Goal: Information Seeking & Learning: Check status

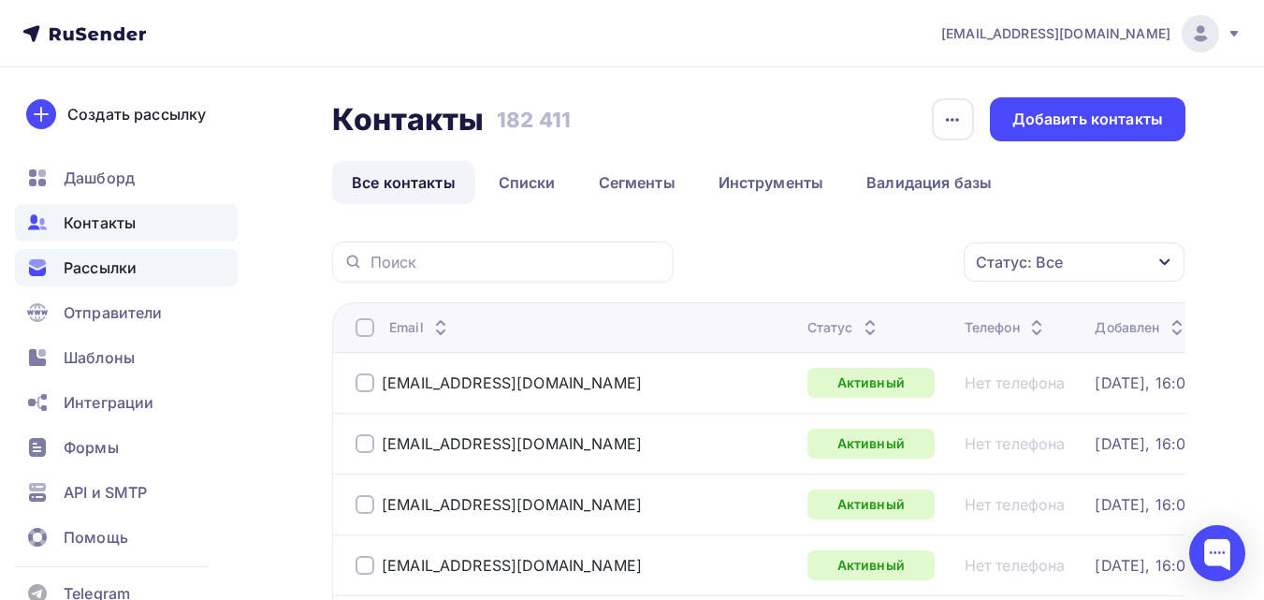
click at [170, 260] on div "Рассылки" at bounding box center [126, 267] width 223 height 37
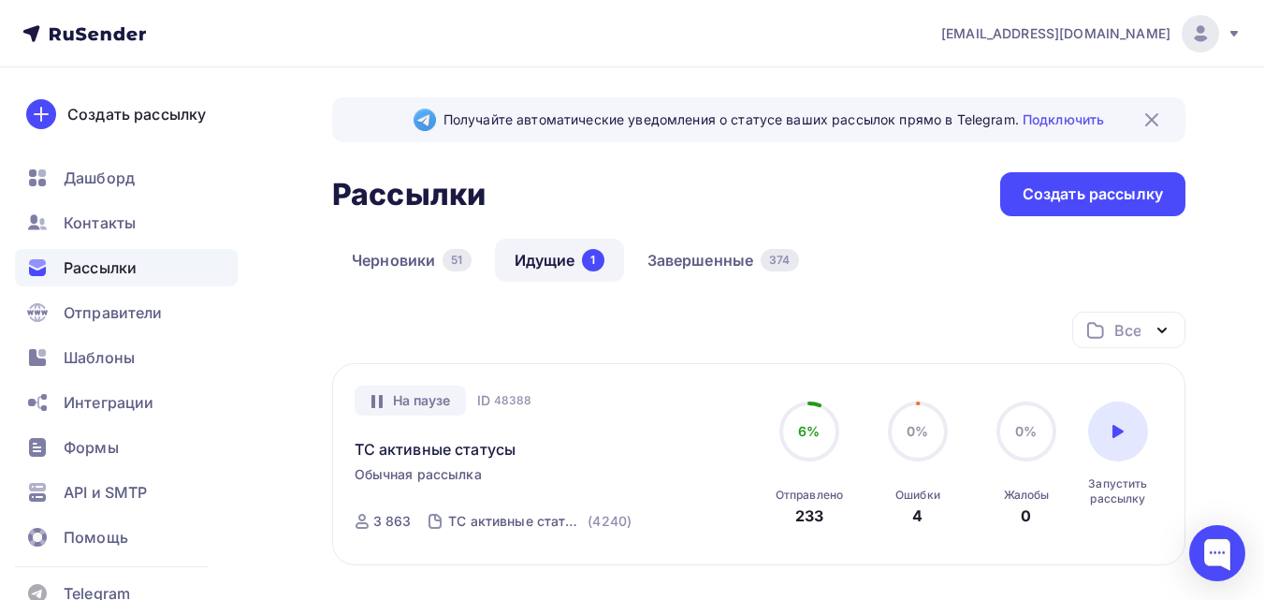
click at [1154, 114] on img at bounding box center [1152, 120] width 22 height 22
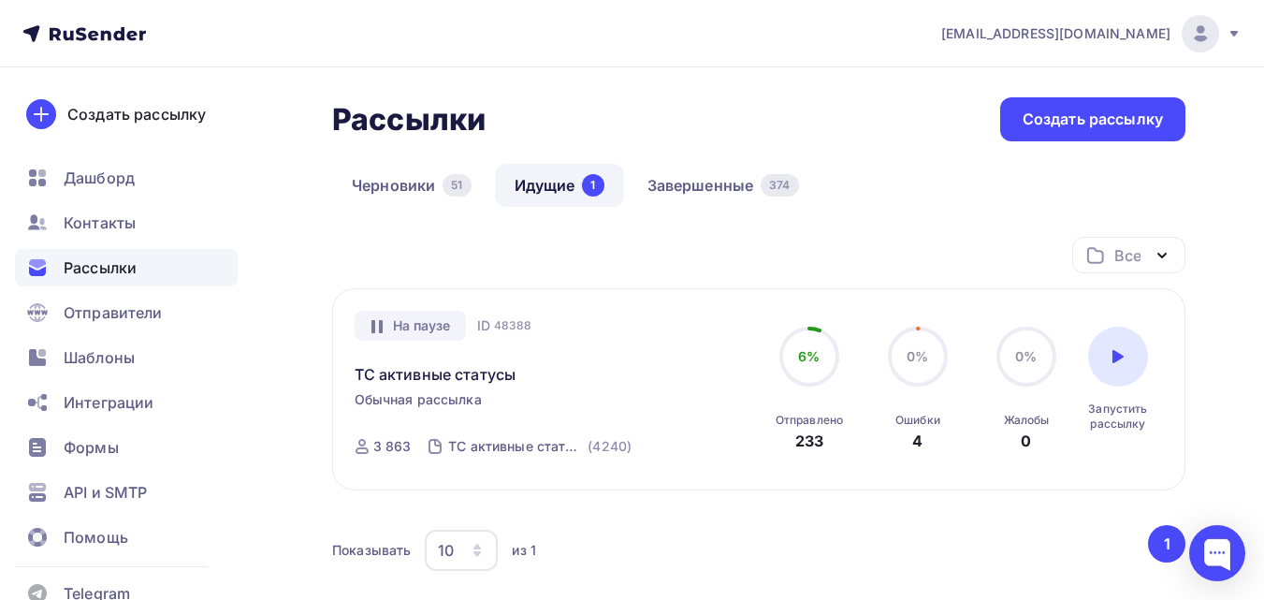
click at [1158, 261] on icon "button" at bounding box center [1162, 255] width 22 height 22
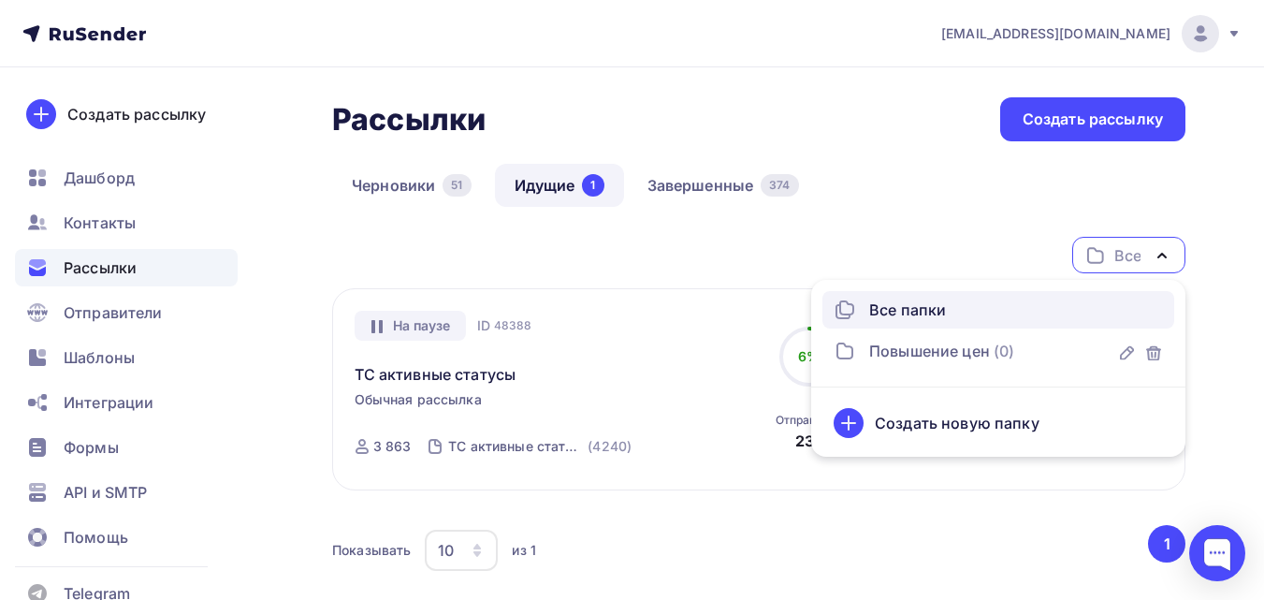
click at [918, 215] on div "Черновики 51 Идущие 1 Завершенные 374" at bounding box center [758, 200] width 853 height 73
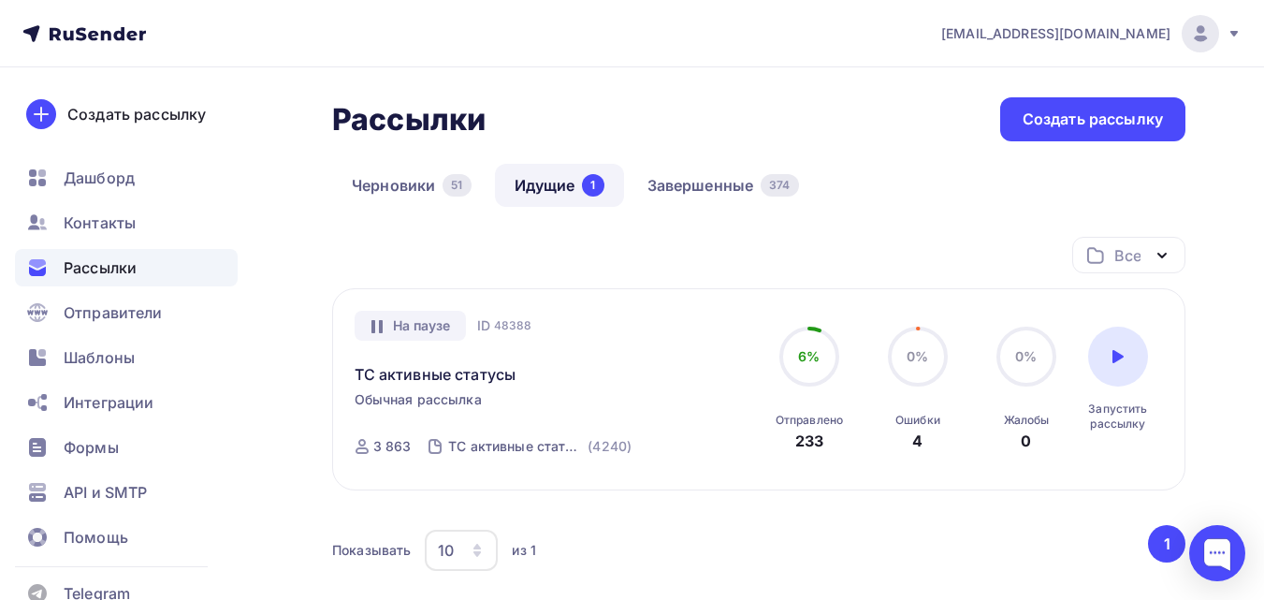
click at [479, 546] on icon "button" at bounding box center [476, 547] width 7 height 6
drag, startPoint x: 520, startPoint y: 549, endPoint x: 722, endPoint y: 570, distance: 203.2
click at [722, 570] on div "Показывать 10 10 20 50 100 из 1" at bounding box center [738, 550] width 813 height 43
click at [712, 187] on link "Завершенные 374" at bounding box center [723, 185] width 191 height 43
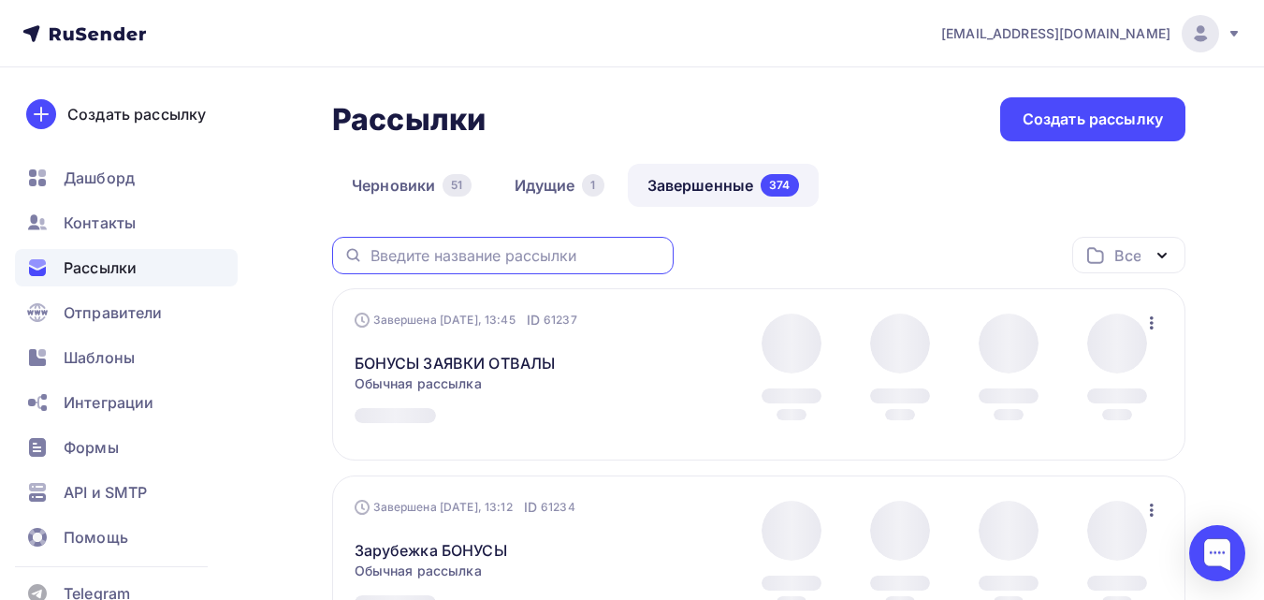
click at [598, 258] on input "text" at bounding box center [517, 255] width 292 height 21
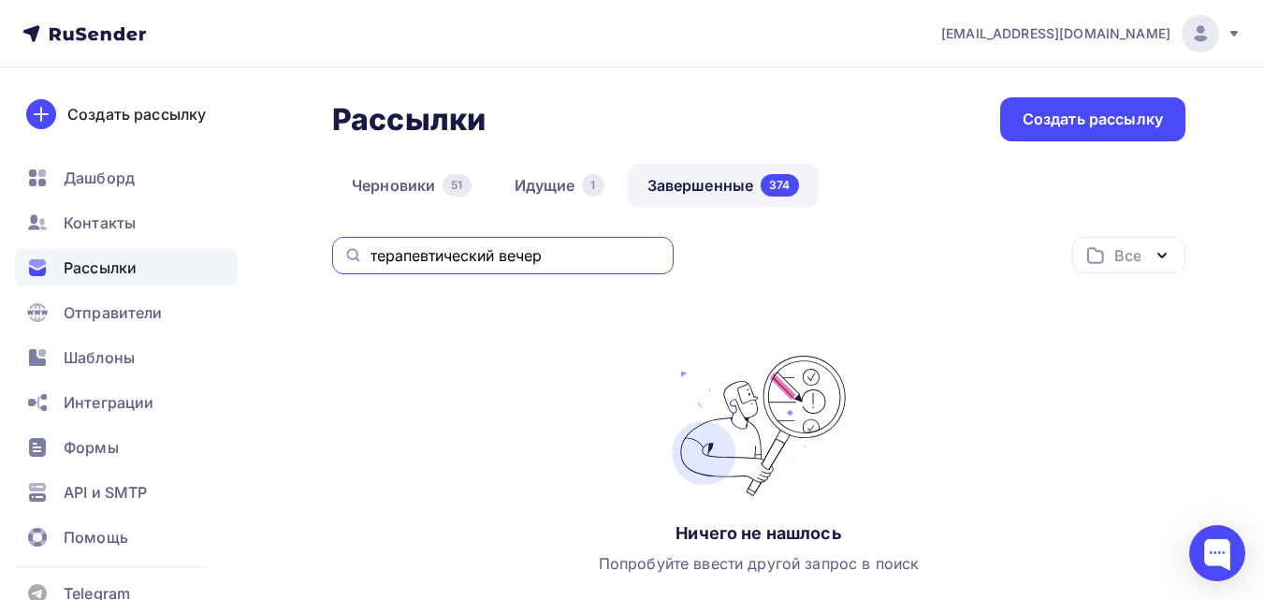
click at [598, 258] on input "терапевтический вечер" at bounding box center [517, 255] width 292 height 21
type input "тер вечер"
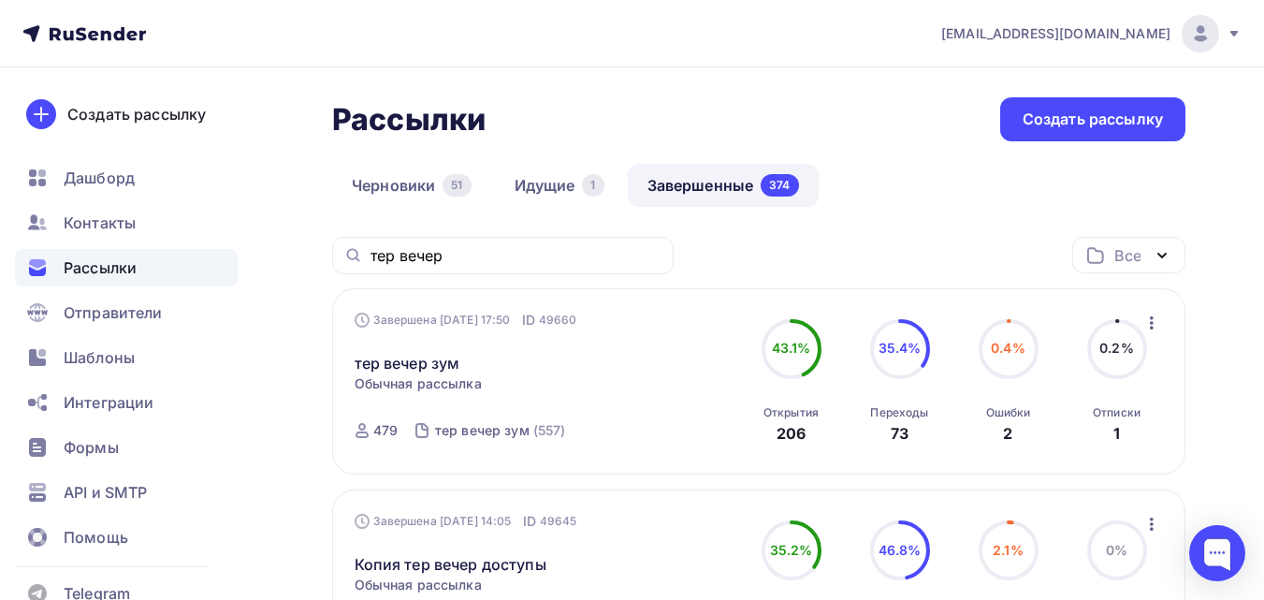
click at [682, 386] on div "Завершена [DATE] 17:50 ID 49660 тер вечер зум Статистика Обзор рассылки Копиров…" at bounding box center [546, 382] width 383 height 142
click at [1141, 318] on icon "button" at bounding box center [1152, 323] width 22 height 22
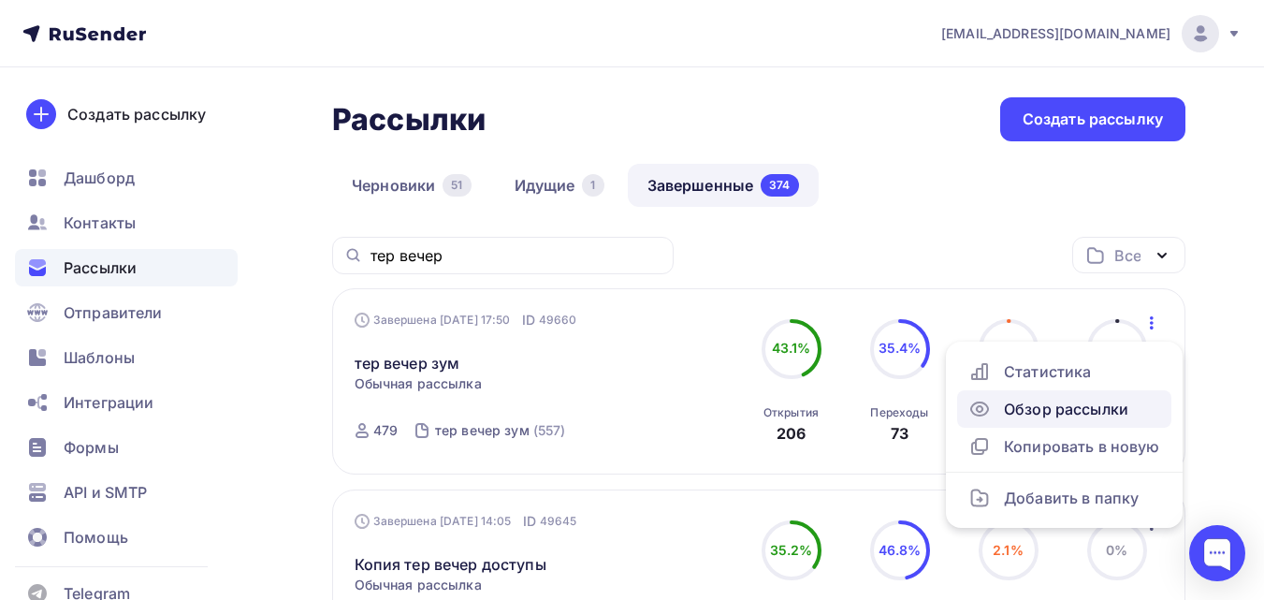
click at [1117, 404] on div "Обзор рассылки" at bounding box center [1064, 409] width 192 height 22
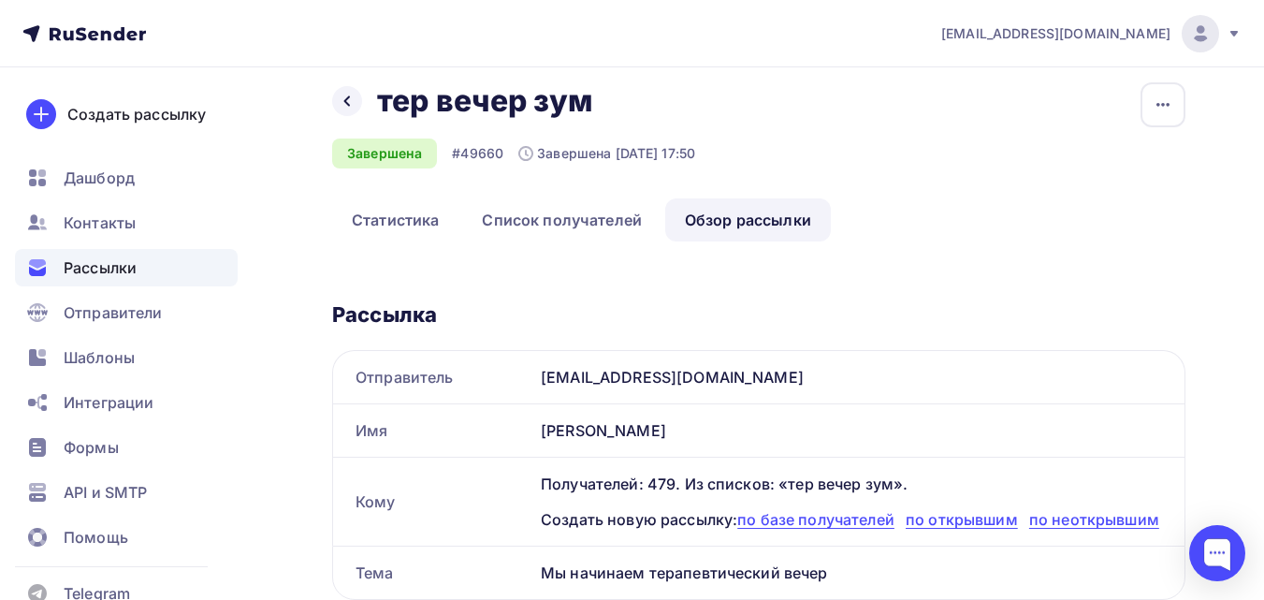
scroll to position [12, 0]
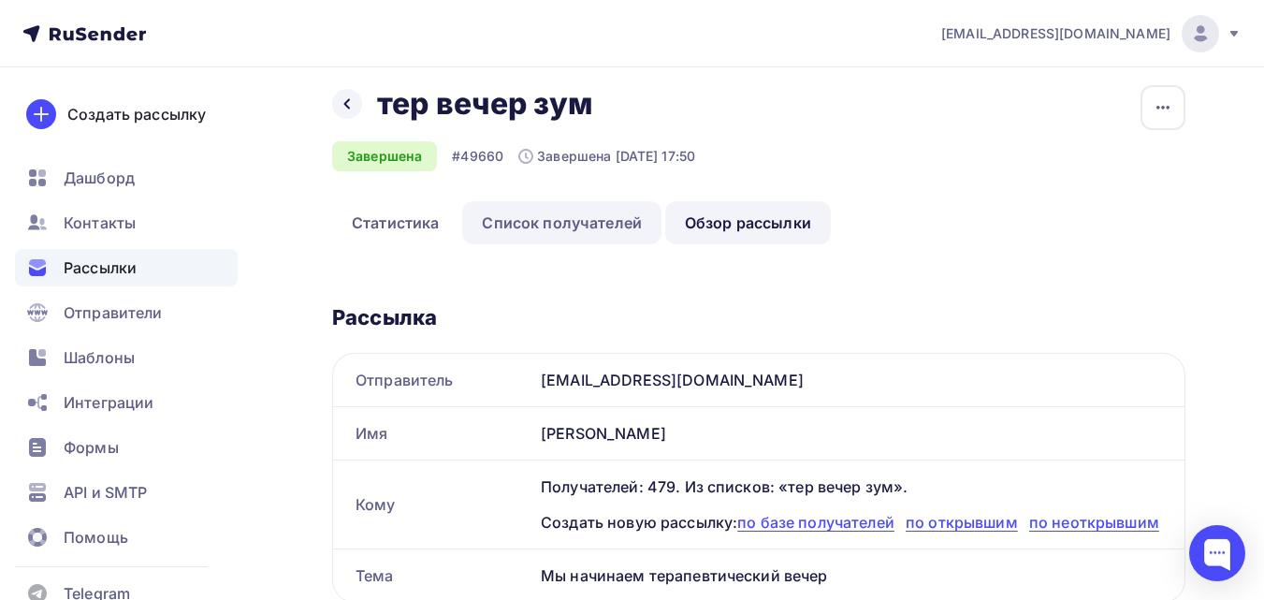
click at [554, 229] on link "Список получателей" at bounding box center [561, 222] width 199 height 43
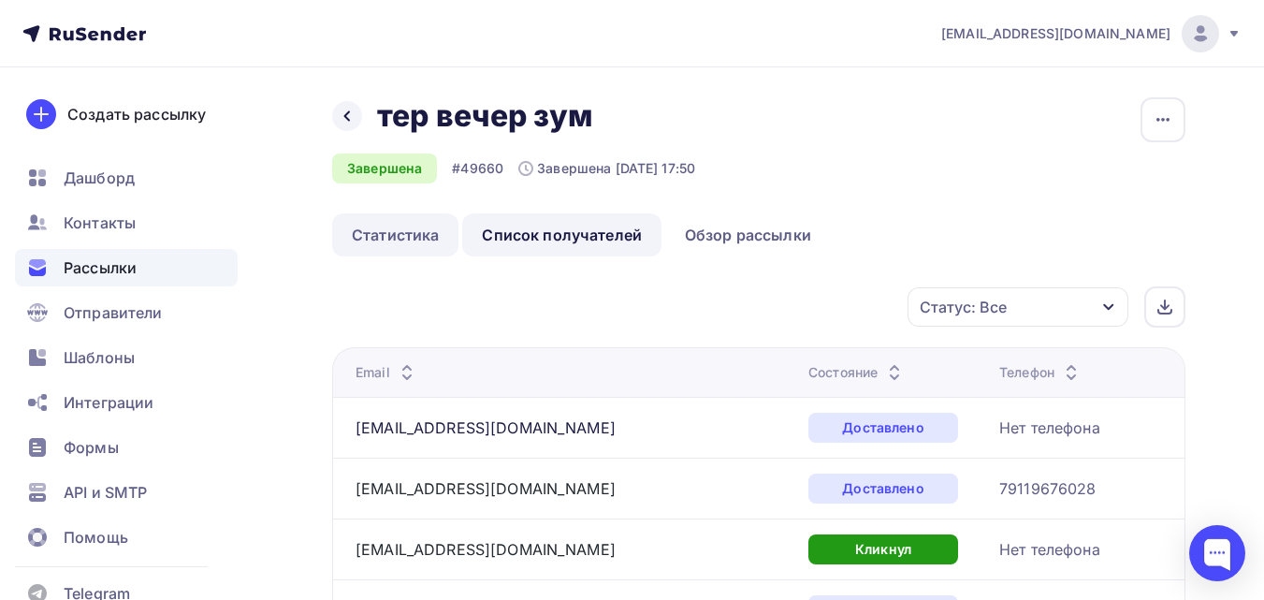
click at [411, 225] on link "Статистика" at bounding box center [395, 234] width 126 height 43
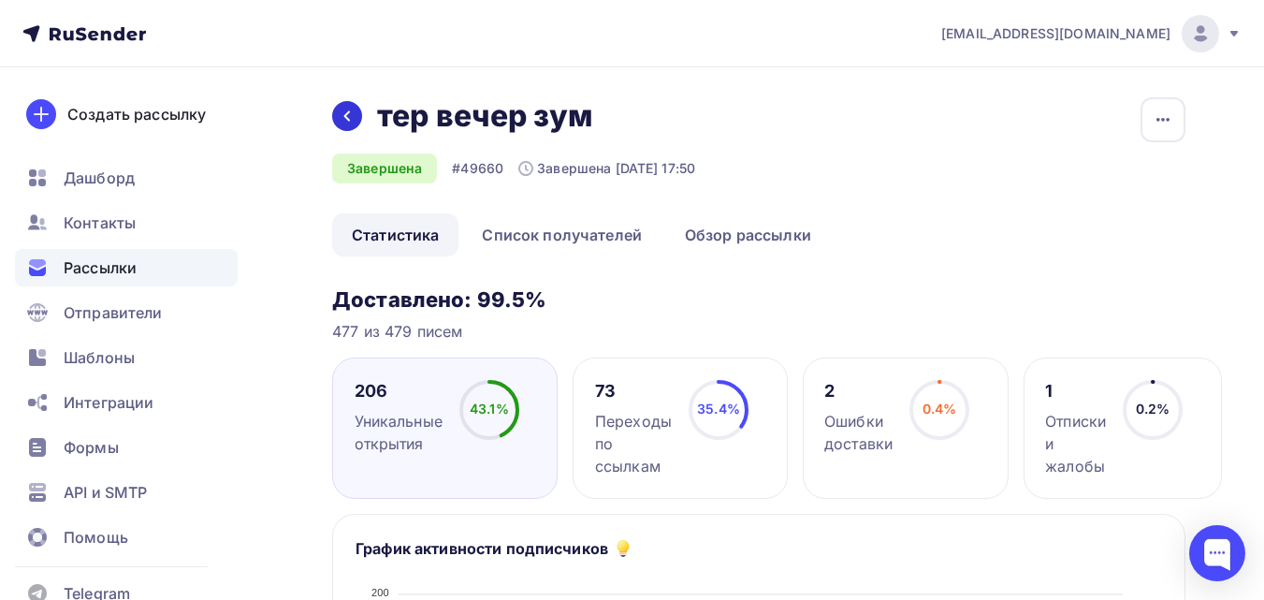
click at [342, 114] on icon at bounding box center [347, 116] width 15 height 15
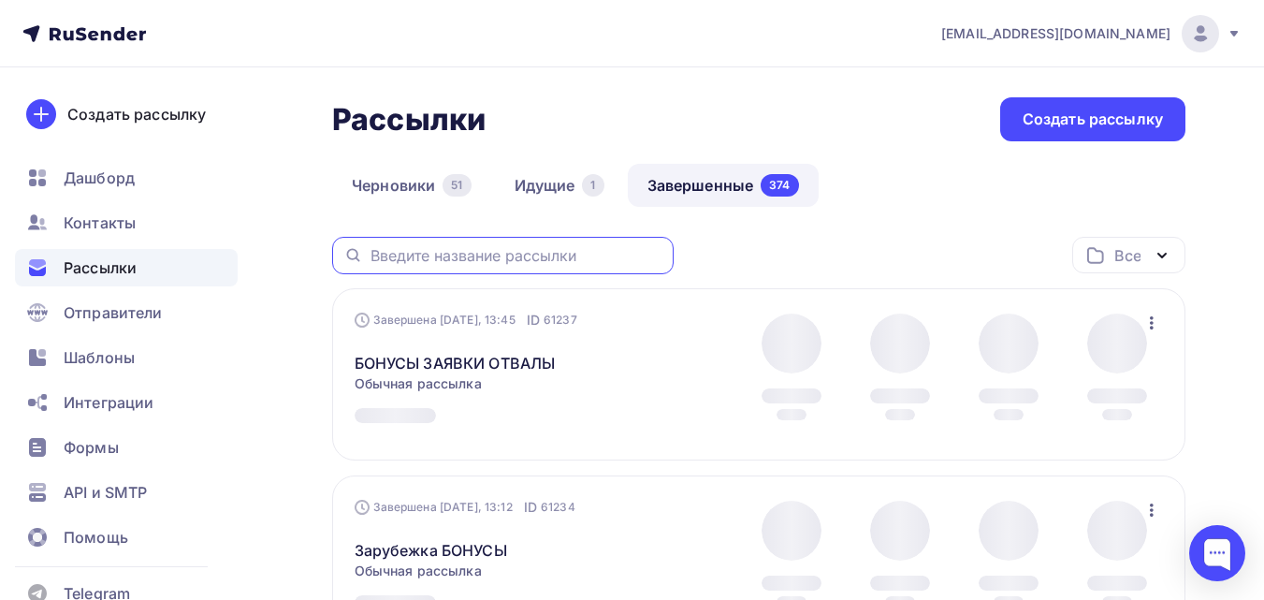
click at [573, 255] on input "text" at bounding box center [517, 255] width 292 height 21
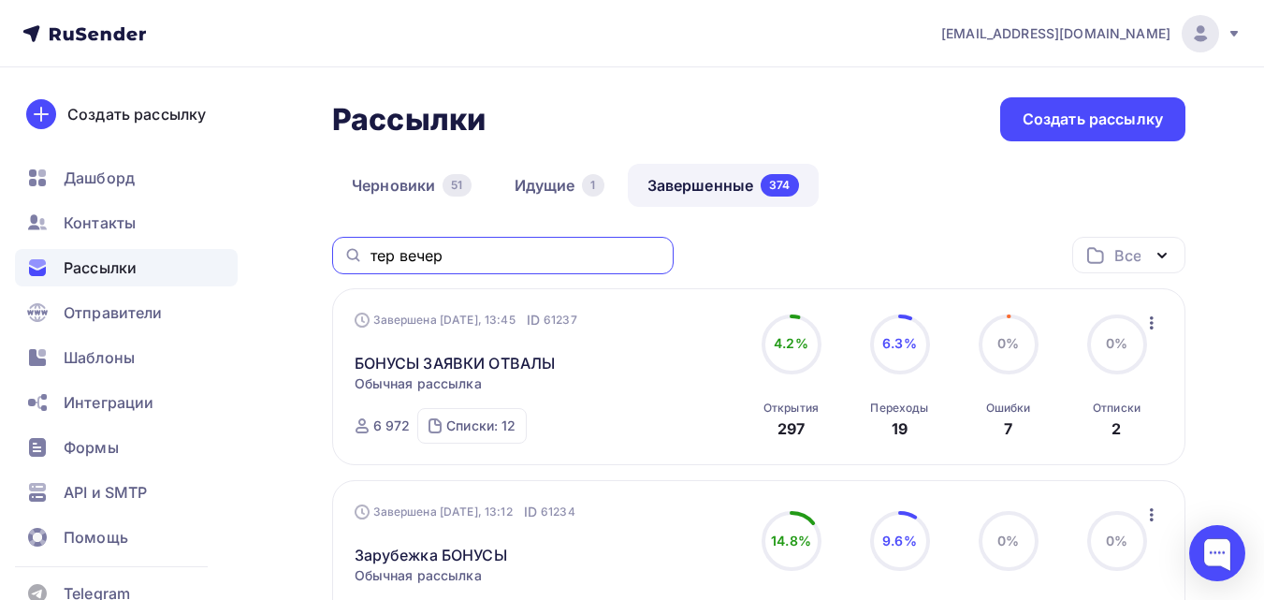
type input "тер вечер"
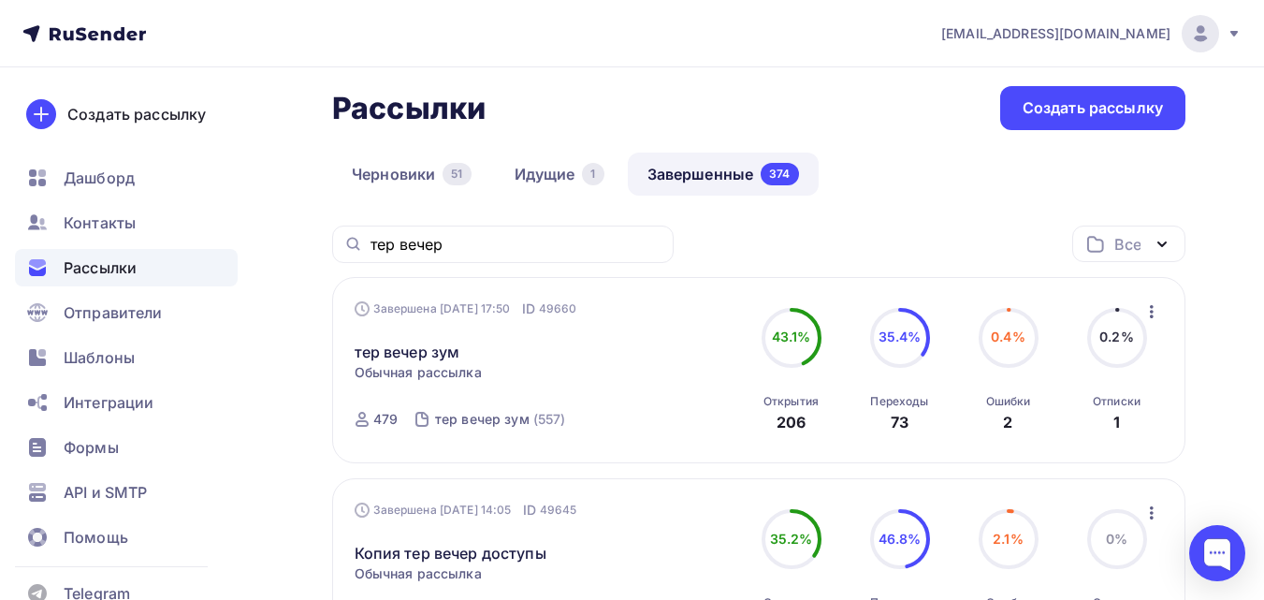
scroll to position [8, 0]
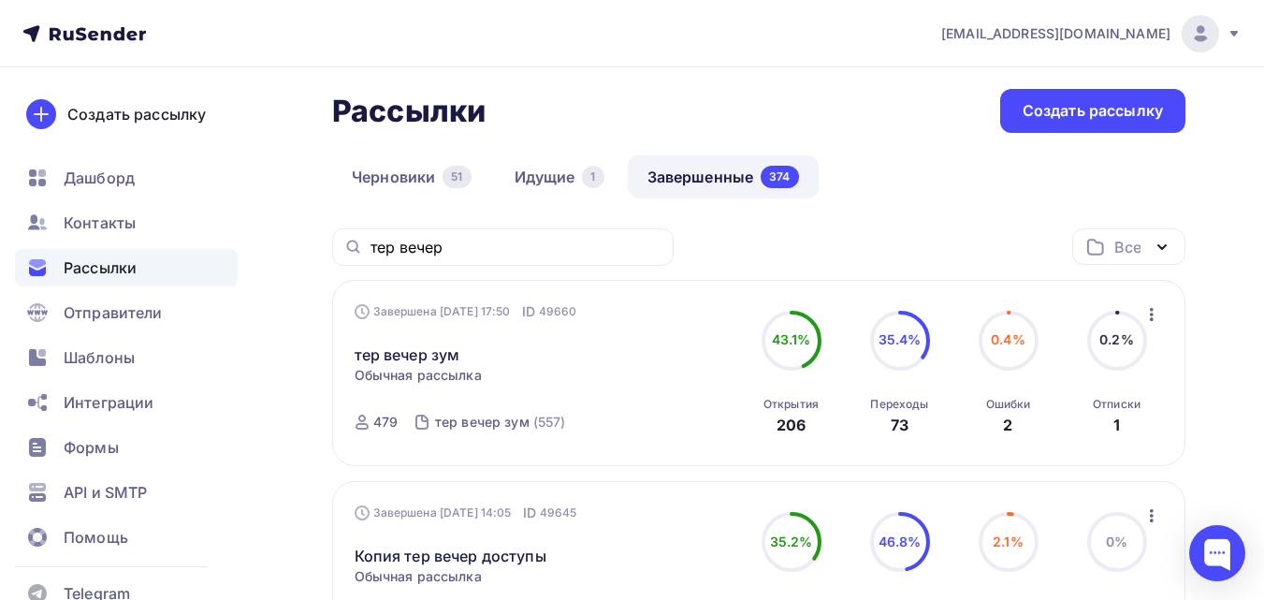
click at [733, 365] on div "тер вечер зум Статистика Обзор рассылки Копировать в новую Добавить в папку" at bounding box center [546, 343] width 383 height 45
click at [1151, 314] on icon "button" at bounding box center [1152, 314] width 4 height 13
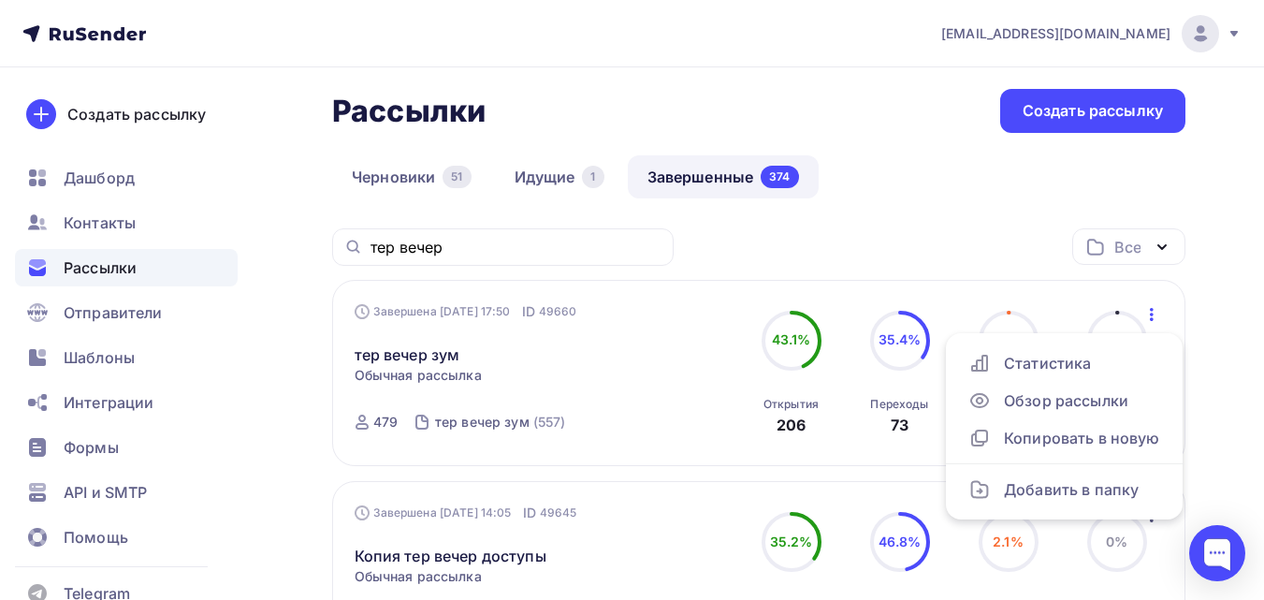
click at [617, 335] on div "тер вечер зум Статистика Обзор рассылки Копировать в новую Добавить в папку" at bounding box center [546, 343] width 383 height 45
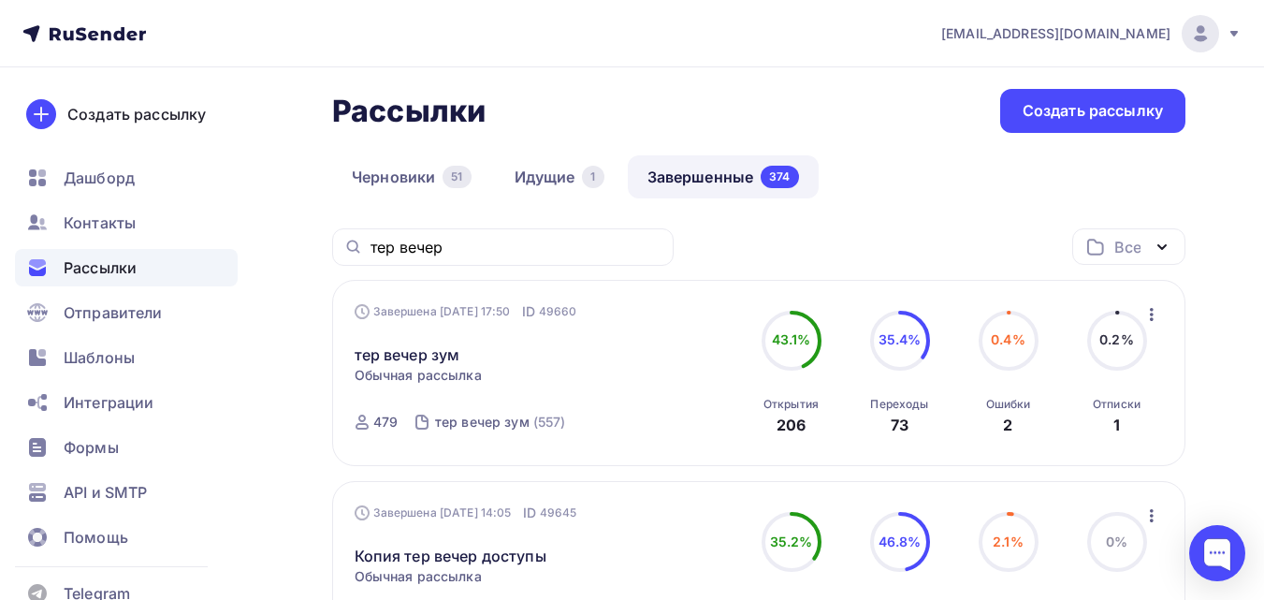
click at [577, 555] on div "Копия тер вечер доступы Статистика Обзор рассылки Копировать в новую Добавить в…" at bounding box center [546, 544] width 383 height 45
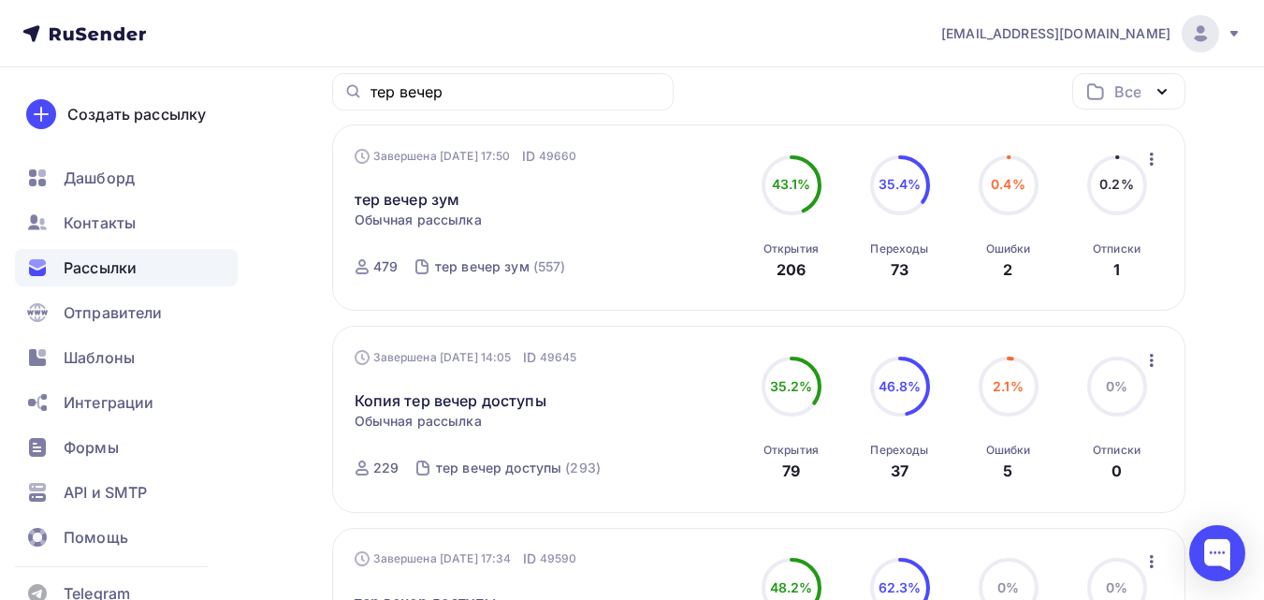
scroll to position [169, 0]
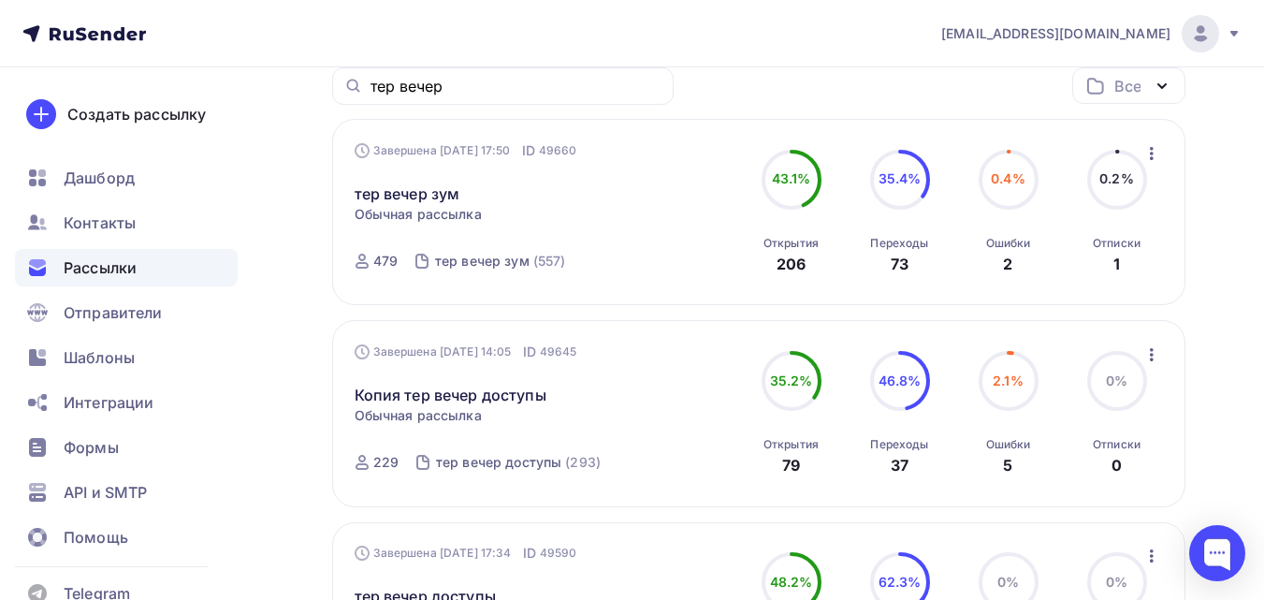
click at [576, 400] on div "Копия тер вечер доступы Статистика Обзор рассылки Копировать в новую Добавить в…" at bounding box center [546, 383] width 383 height 45
click at [475, 413] on span "Обычная рассылка" at bounding box center [418, 415] width 127 height 19
click at [1144, 354] on icon "button" at bounding box center [1152, 354] width 22 height 22
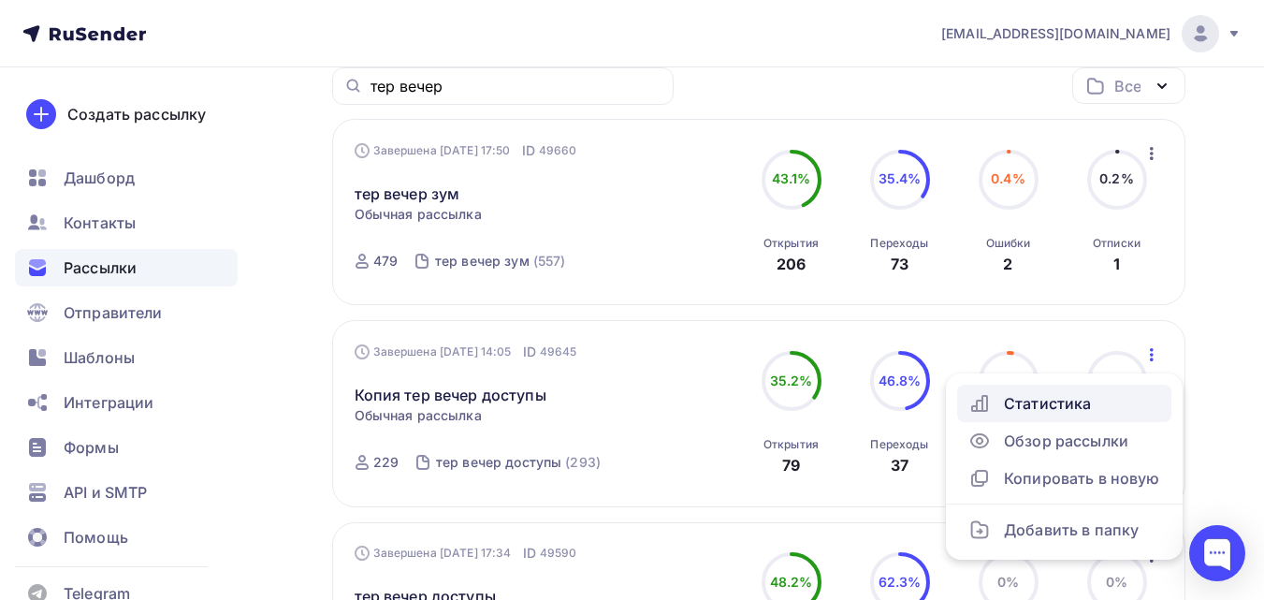
click at [1107, 407] on div "Статистика" at bounding box center [1064, 403] width 192 height 22
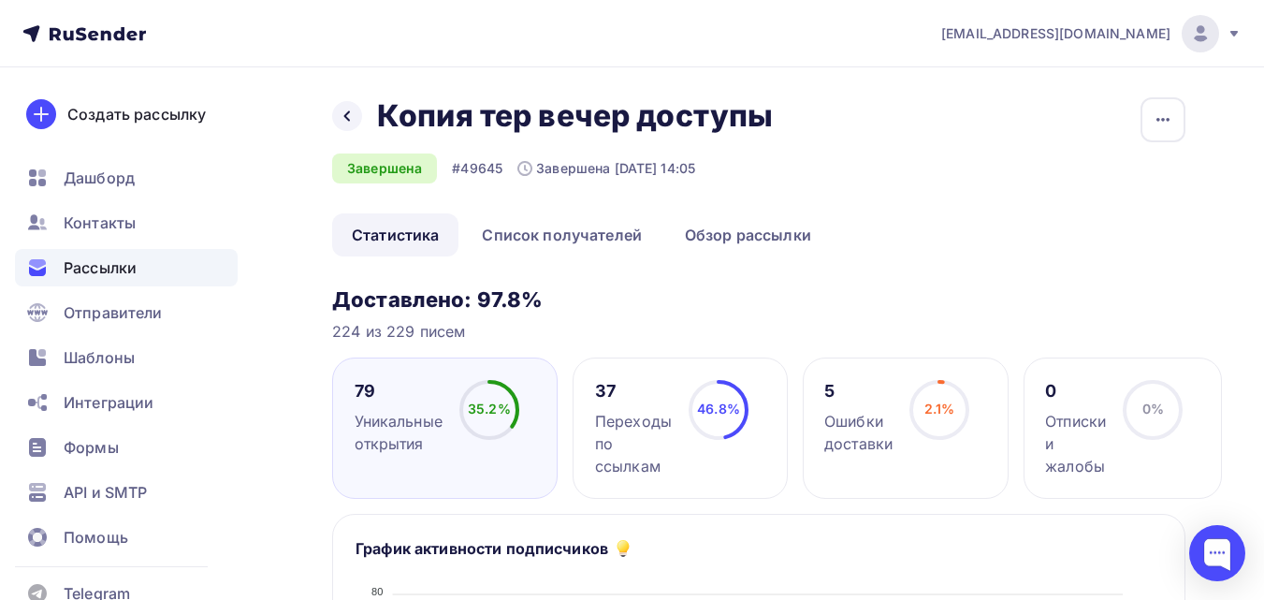
click at [794, 232] on link "Обзор рассылки" at bounding box center [748, 234] width 166 height 43
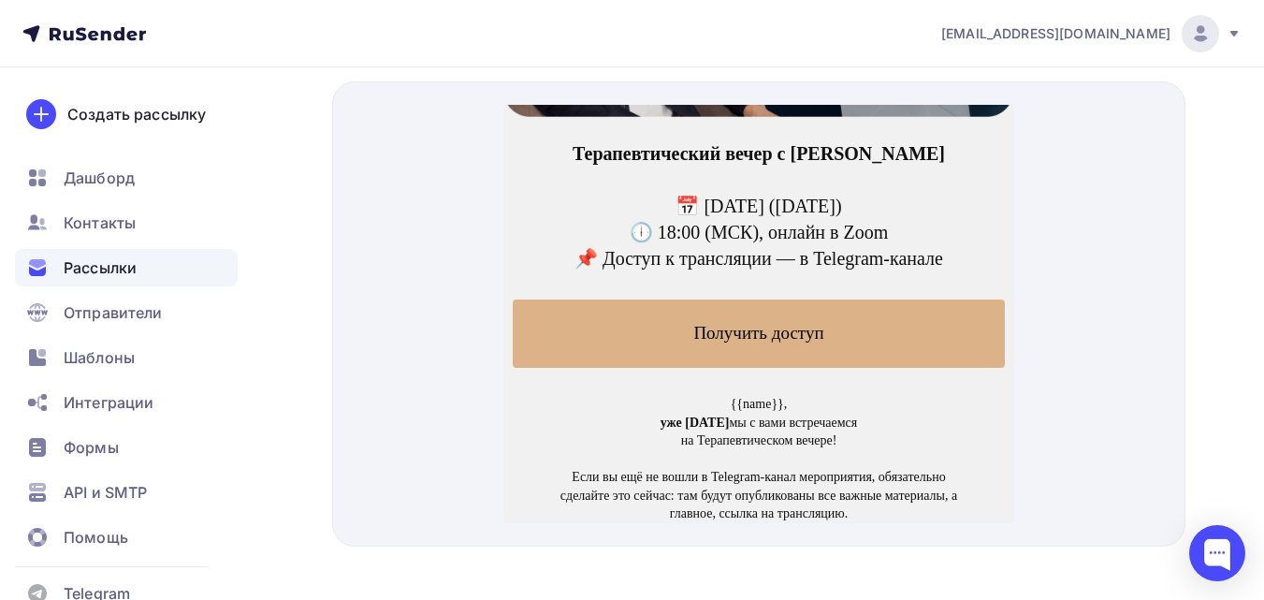
scroll to position [255, 0]
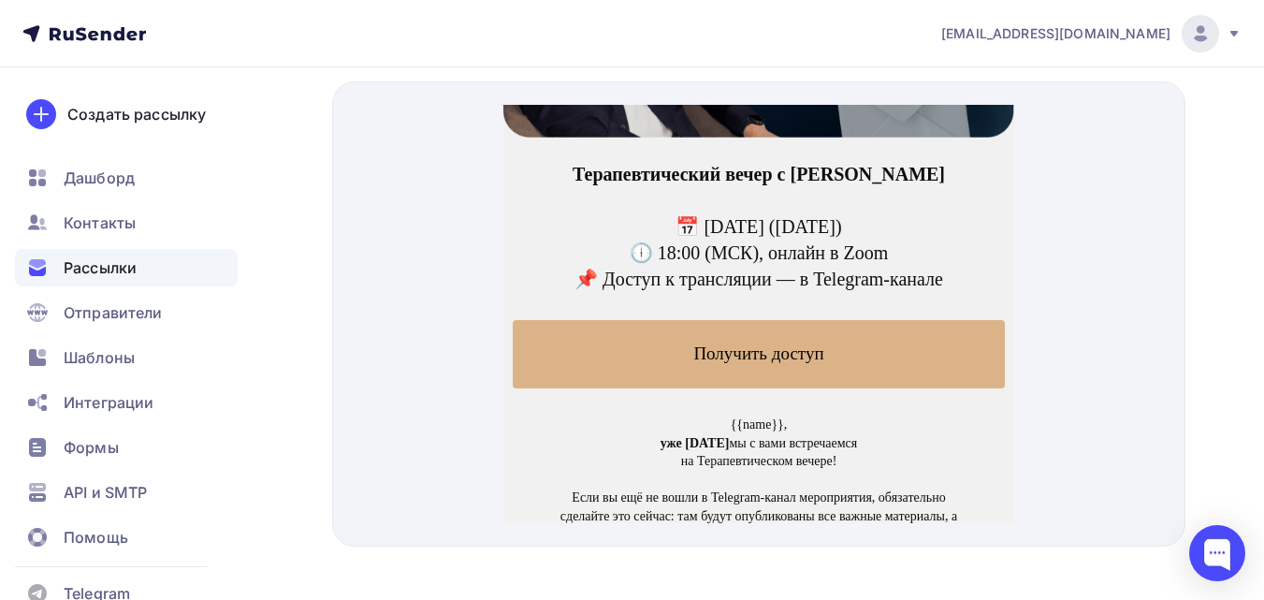
click at [873, 191] on p "📅 21 июня (пятница)" at bounding box center [759, 204] width 459 height 26
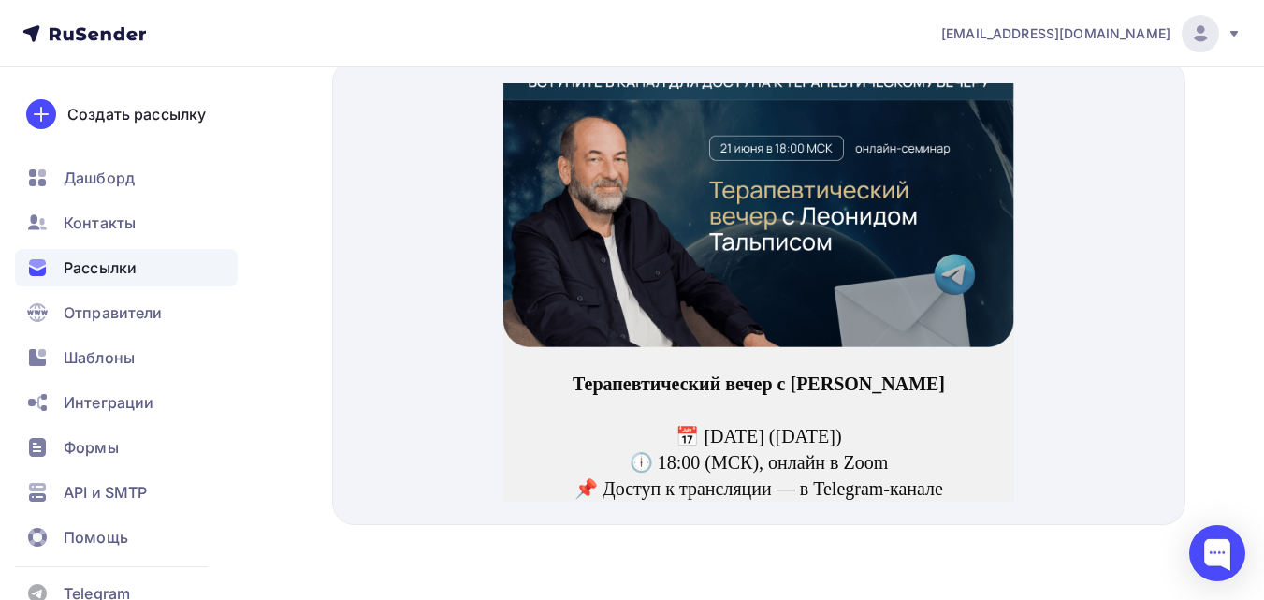
scroll to position [0, 0]
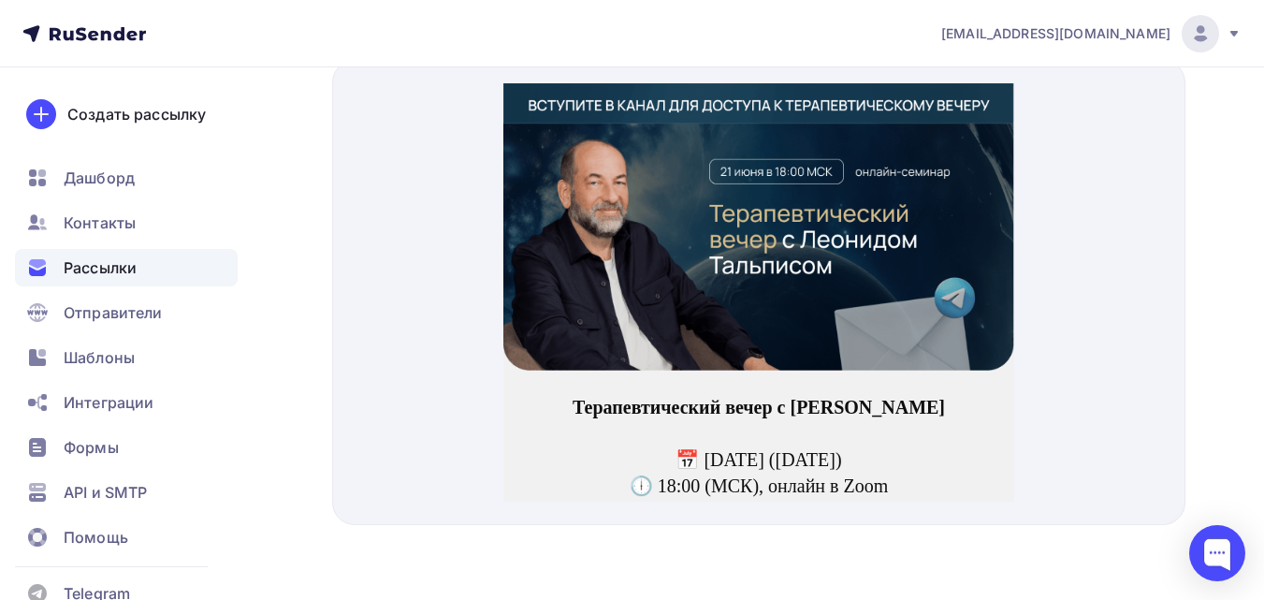
click at [903, 321] on img at bounding box center [758, 204] width 511 height 287
click at [427, 240] on div at bounding box center [758, 292] width 853 height 465
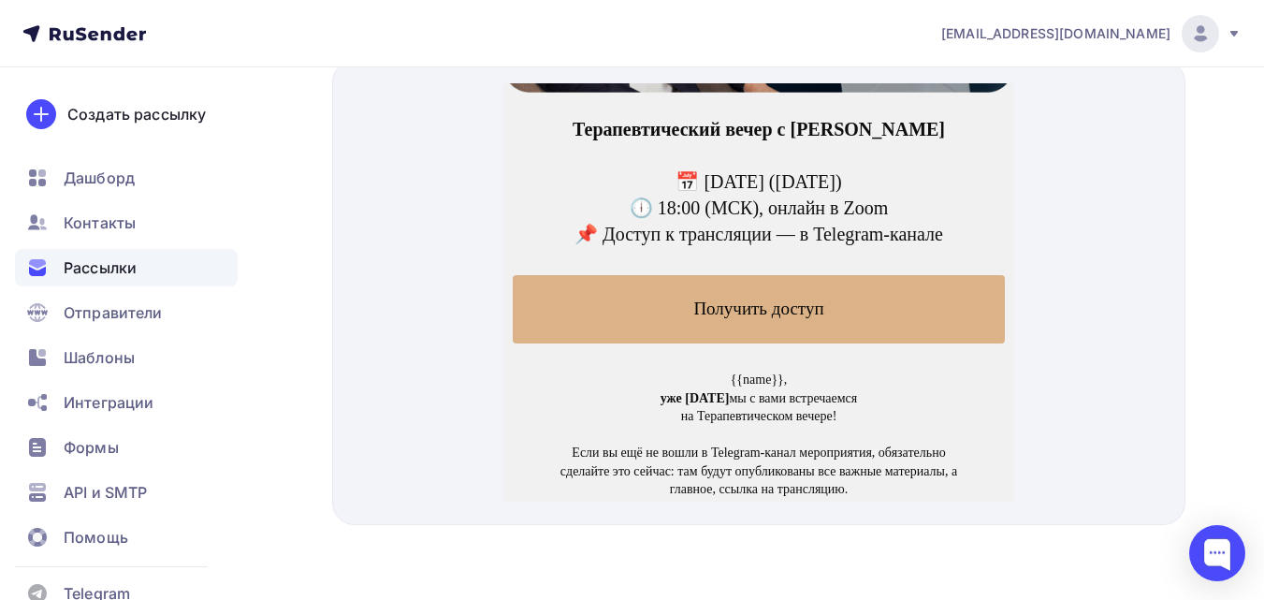
scroll to position [288, 0]
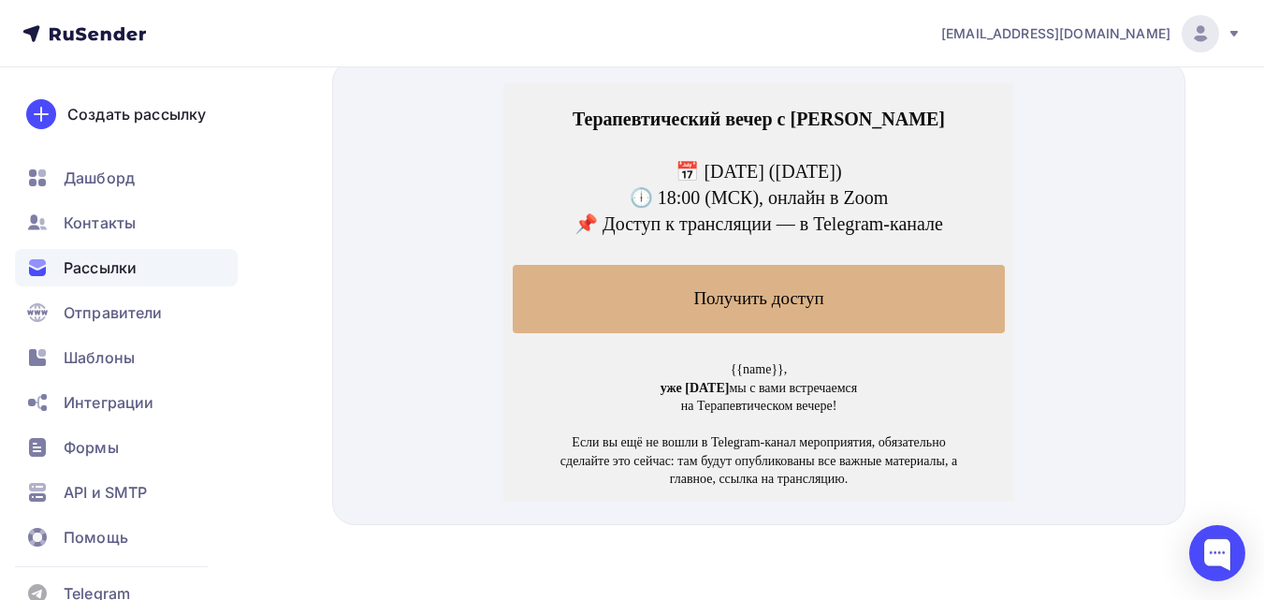
drag, startPoint x: 1004, startPoint y: 163, endPoint x: 1527, endPoint y: 326, distance: 547.8
